Goal: Find specific page/section: Find specific page/section

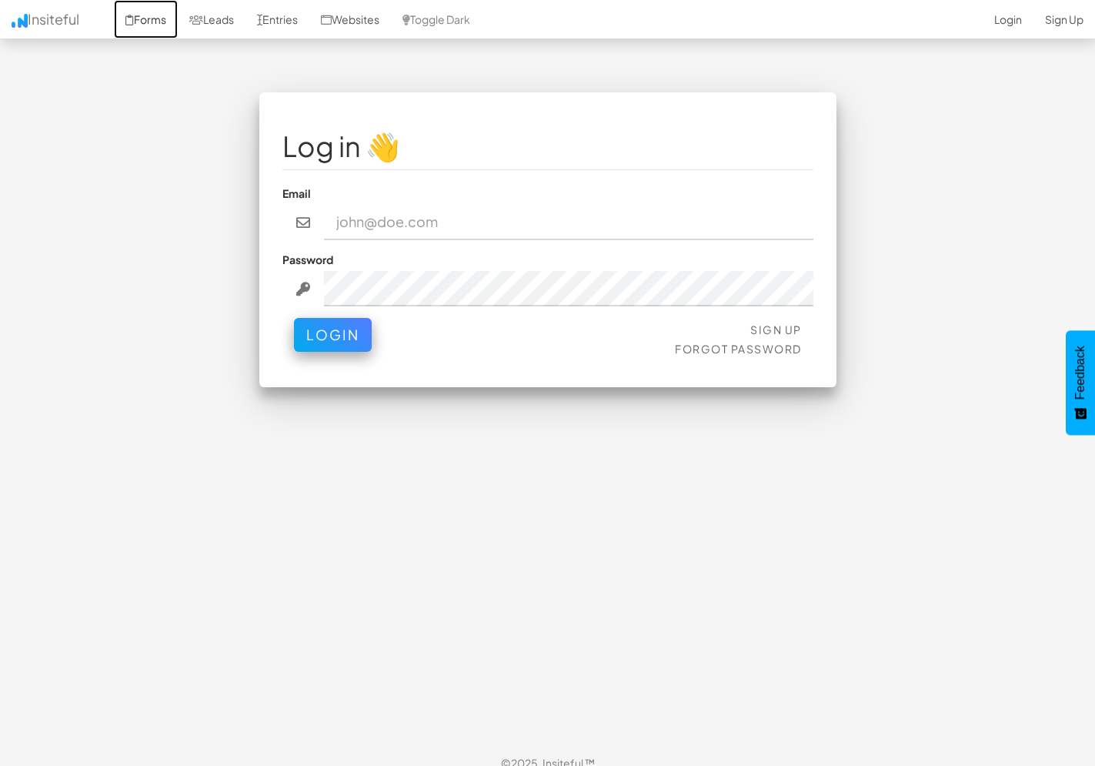
click at [145, 25] on link "Forms" at bounding box center [146, 19] width 64 height 38
